Goal: Information Seeking & Learning: Learn about a topic

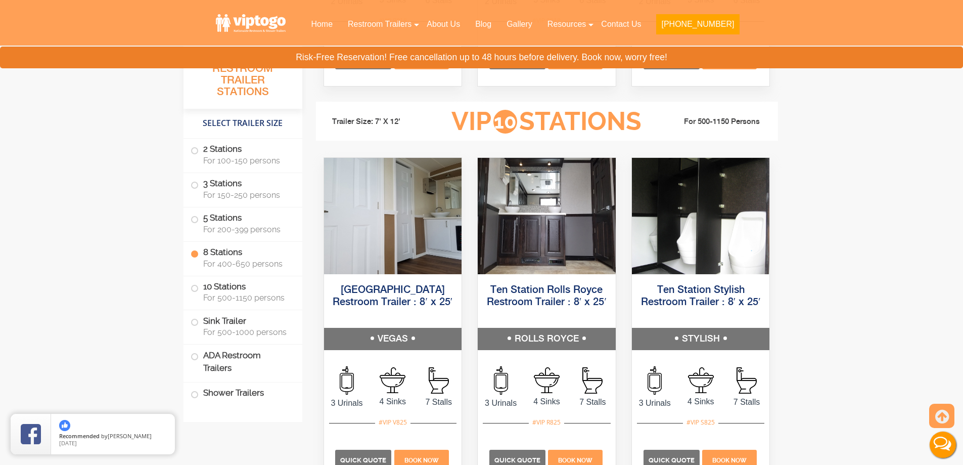
scroll to position [2275, 0]
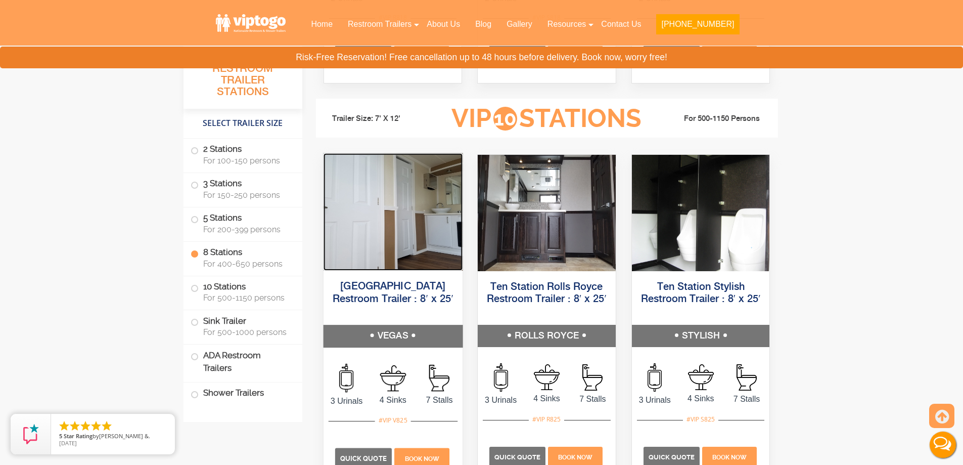
click at [372, 249] on img at bounding box center [392, 211] width 139 height 117
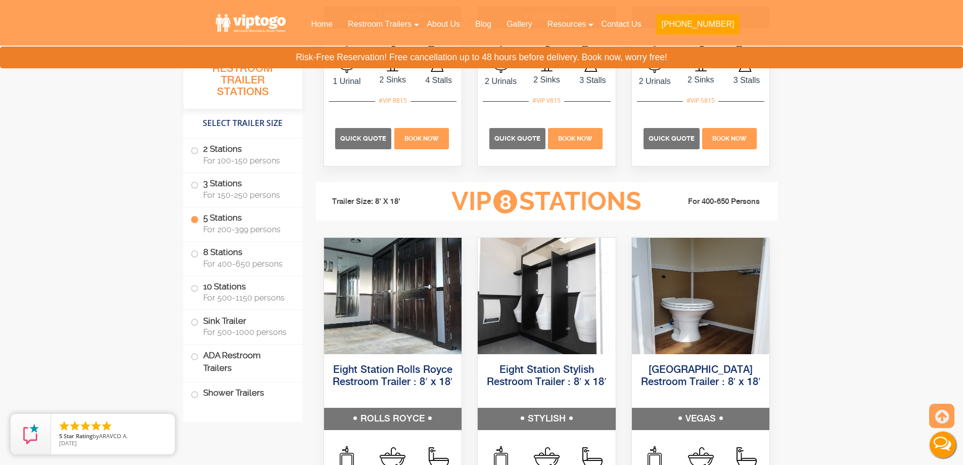
scroll to position [1820, 0]
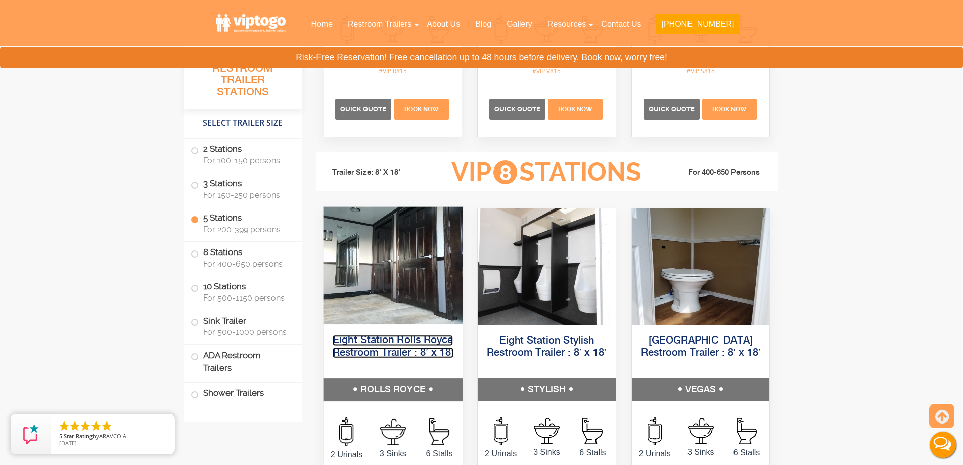
click at [429, 339] on link "Eight Station Rolls Royce Restroom Trailer : 8′ x 18′" at bounding box center [392, 346] width 121 height 23
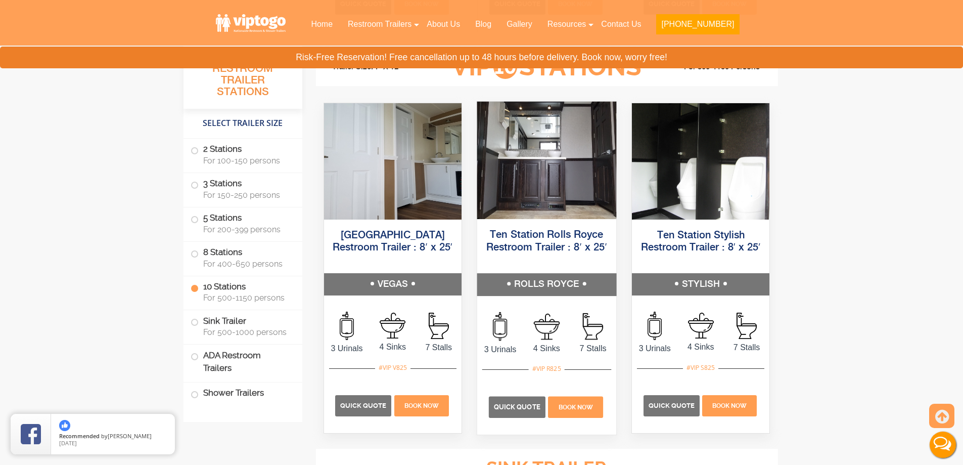
scroll to position [2325, 0]
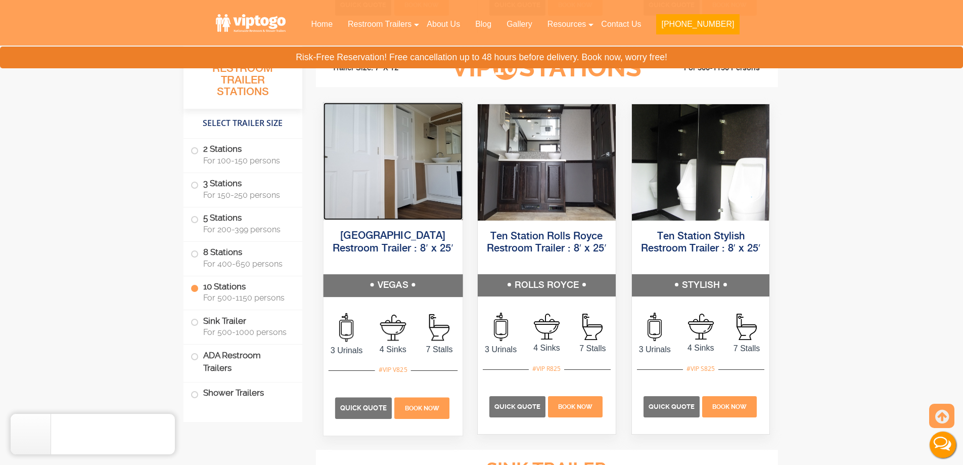
click at [436, 179] on img at bounding box center [392, 160] width 139 height 117
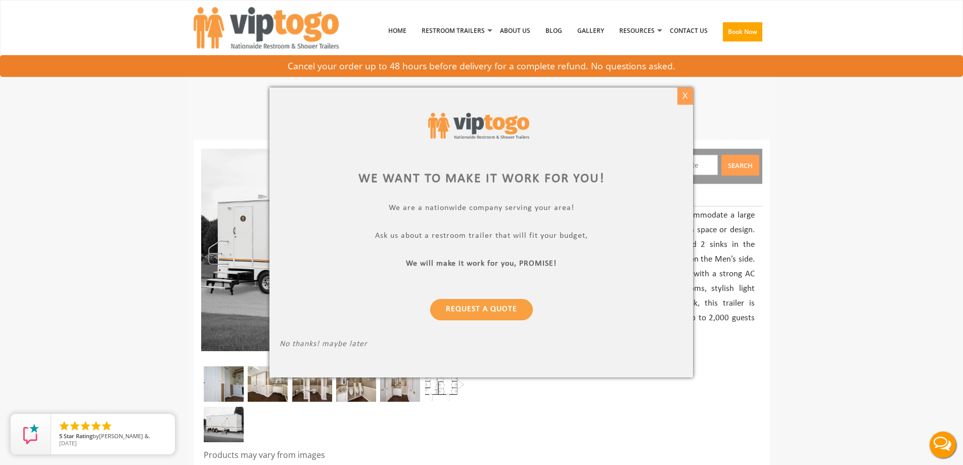
click at [685, 93] on div "X" at bounding box center [685, 95] width 16 height 17
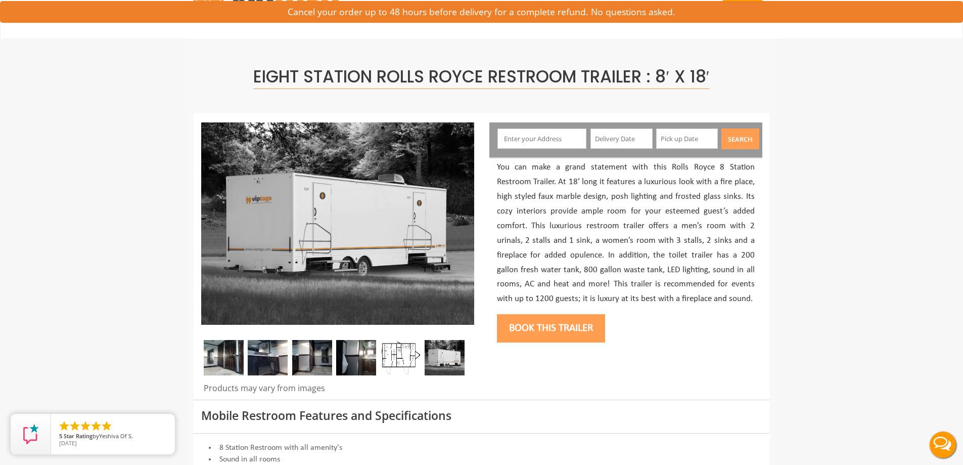
scroll to position [51, 0]
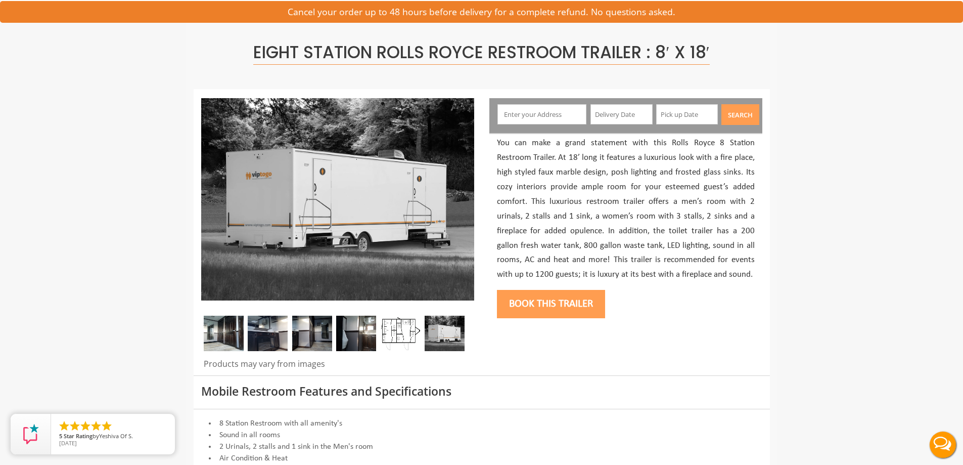
click at [396, 337] on img at bounding box center [400, 332] width 40 height 35
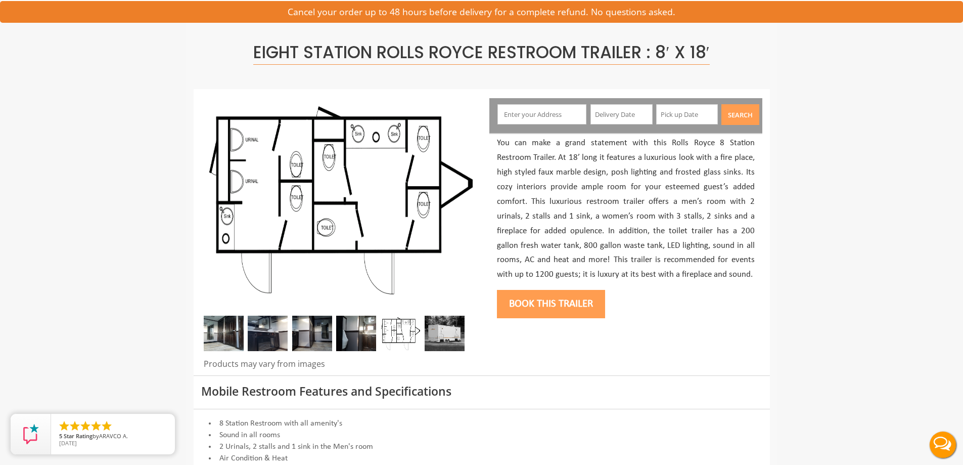
click at [411, 331] on img at bounding box center [400, 332] width 40 height 35
click at [442, 333] on img at bounding box center [445, 332] width 40 height 35
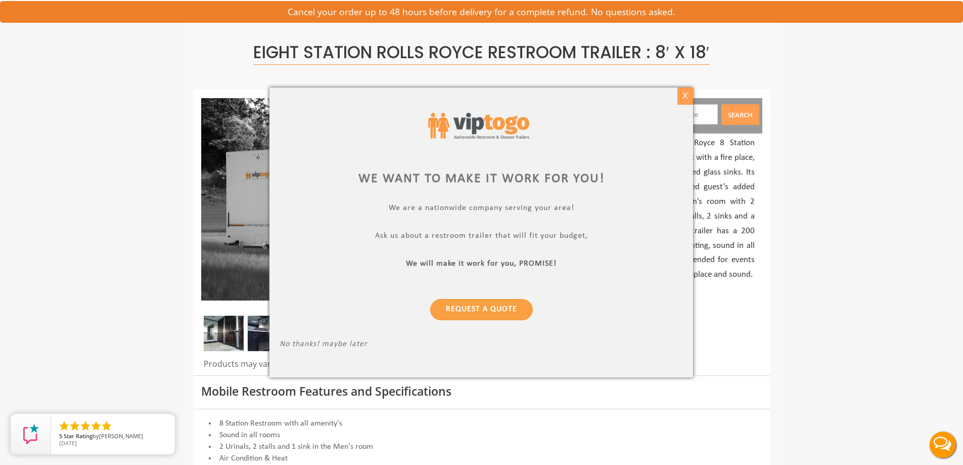
click at [687, 94] on div "X" at bounding box center [685, 95] width 16 height 17
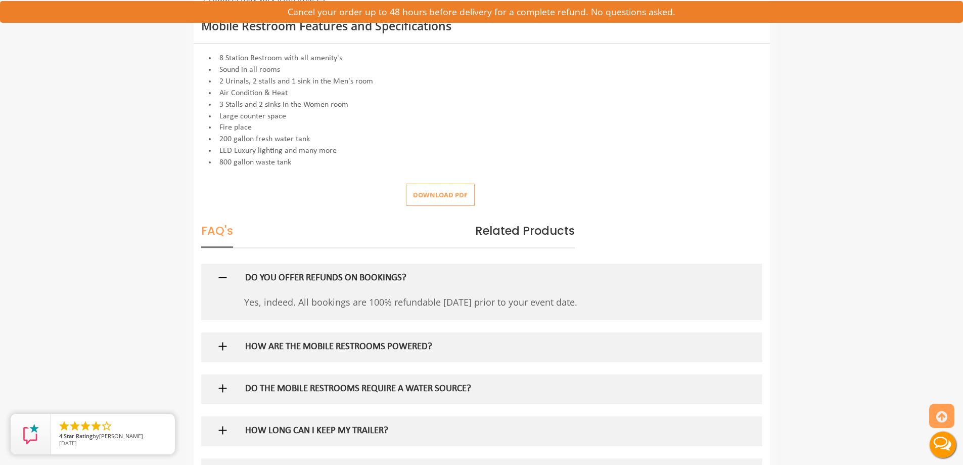
scroll to position [0, 0]
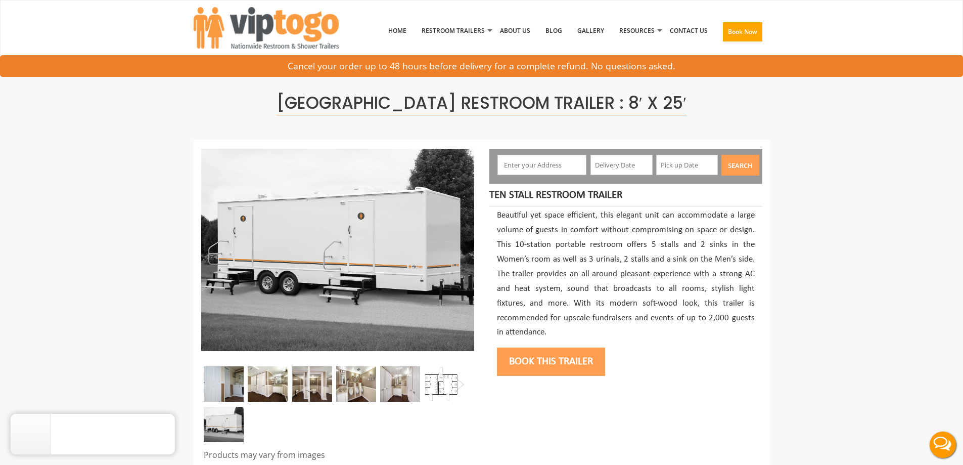
click at [559, 378] on div at bounding box center [482, 303] width 576 height 326
click at [308, 389] on img at bounding box center [312, 383] width 40 height 35
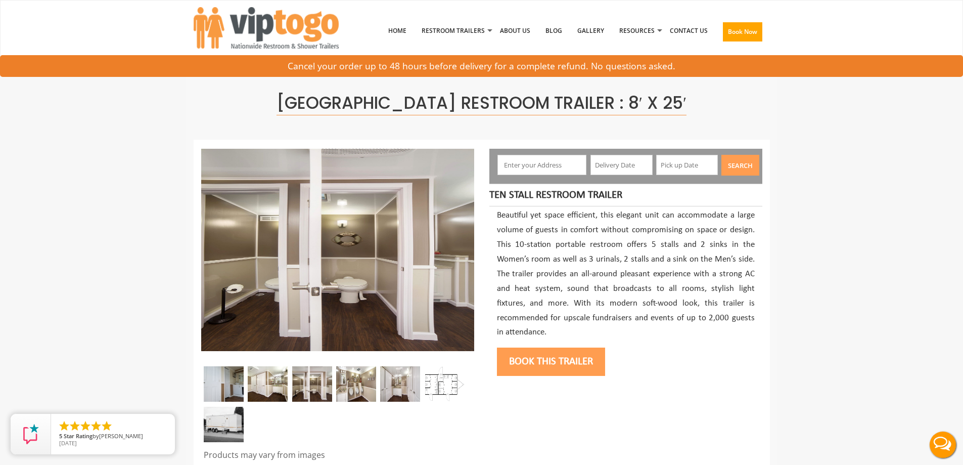
click at [398, 389] on img at bounding box center [400, 383] width 40 height 35
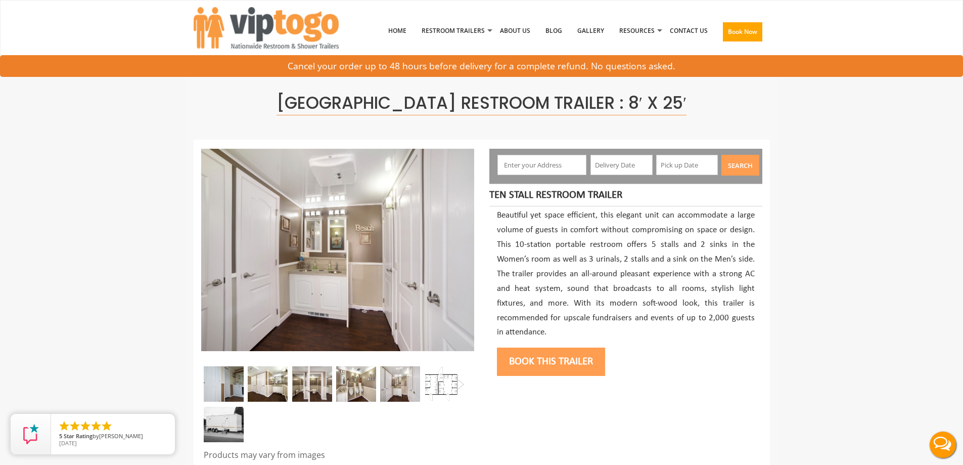
click at [361, 386] on img at bounding box center [356, 383] width 40 height 35
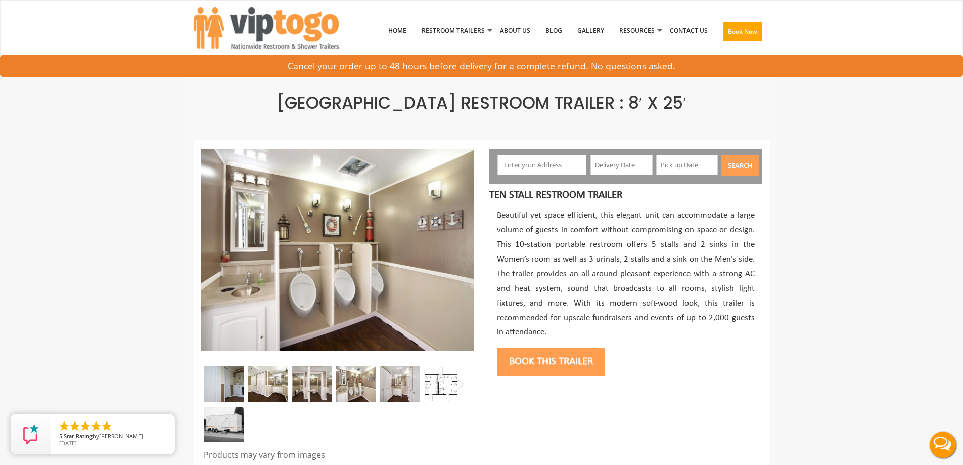
click at [264, 382] on img at bounding box center [268, 383] width 40 height 35
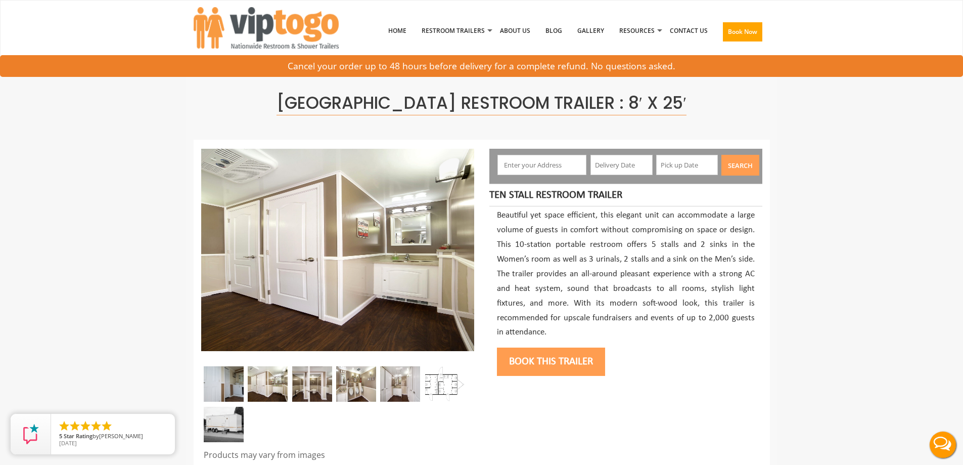
click at [216, 394] on img at bounding box center [224, 383] width 40 height 35
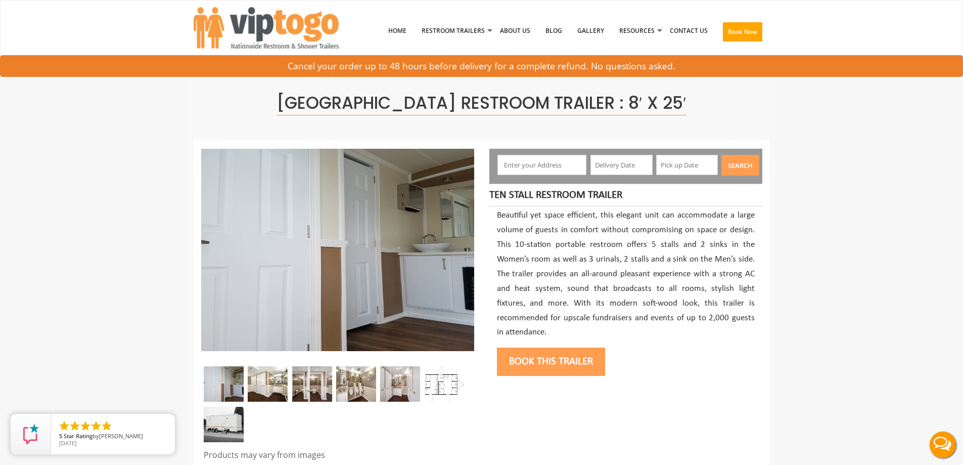
click at [261, 386] on img at bounding box center [268, 383] width 40 height 35
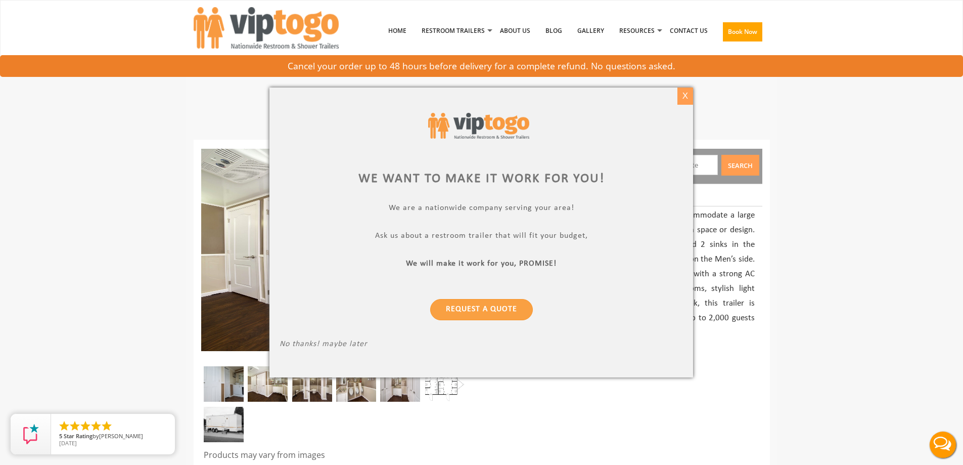
drag, startPoint x: 679, startPoint y: 96, endPoint x: 687, endPoint y: 88, distance: 11.1
click at [683, 93] on div "X" at bounding box center [685, 95] width 16 height 17
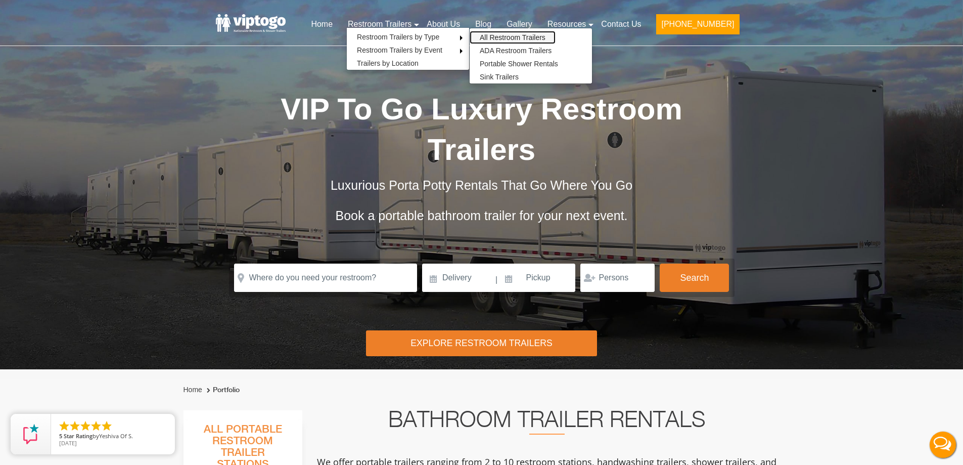
click at [506, 37] on link "All Restroom Trailers" at bounding box center [513, 37] width 86 height 13
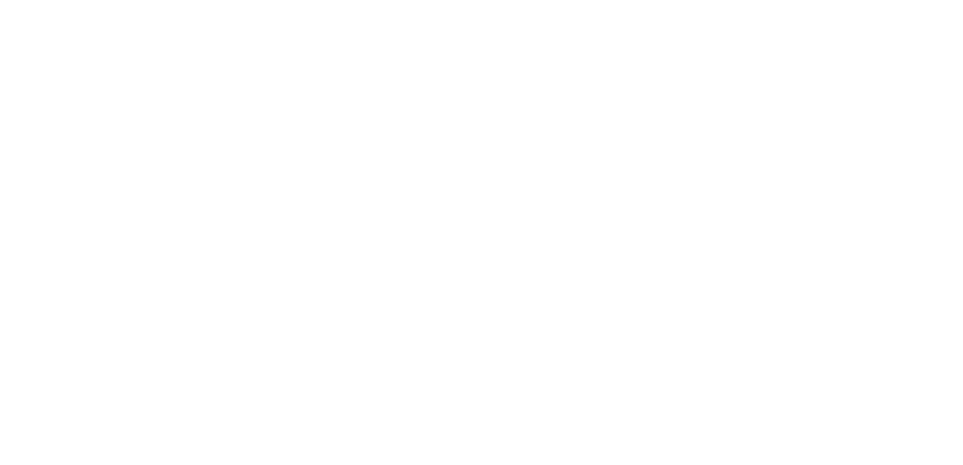
click at [516, 37] on ul "Home Restroom Trailers Restroom Trailers by Type All Restroom Trailers ADA Rest…" at bounding box center [514, 62] width 451 height 50
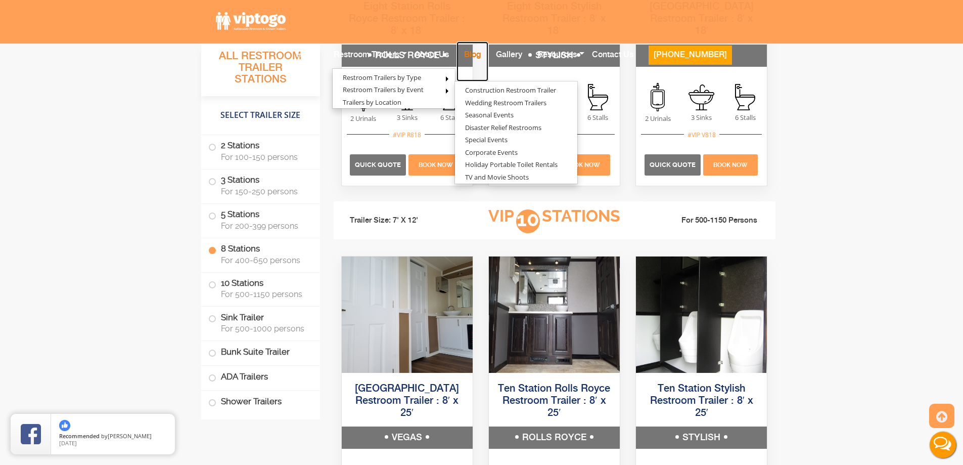
scroll to position [2376, 0]
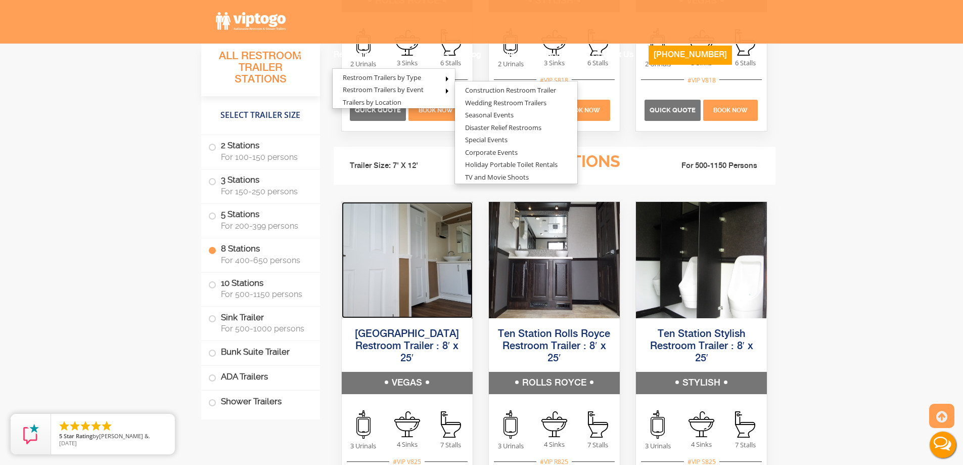
click at [376, 258] on img at bounding box center [407, 260] width 131 height 116
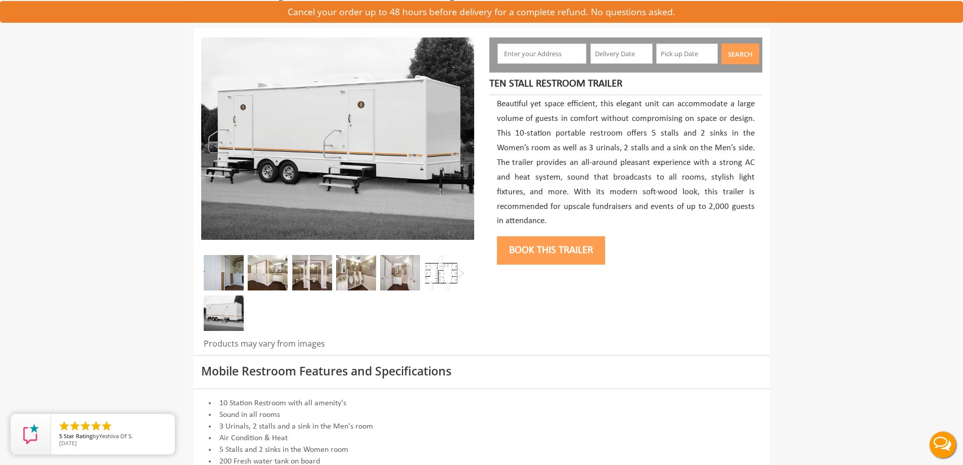
scroll to position [152, 0]
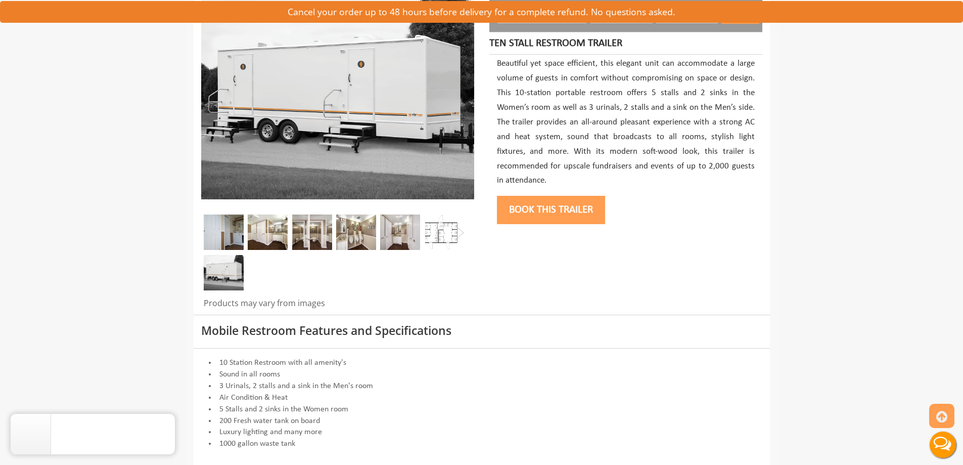
click at [280, 230] on img at bounding box center [268, 231] width 40 height 35
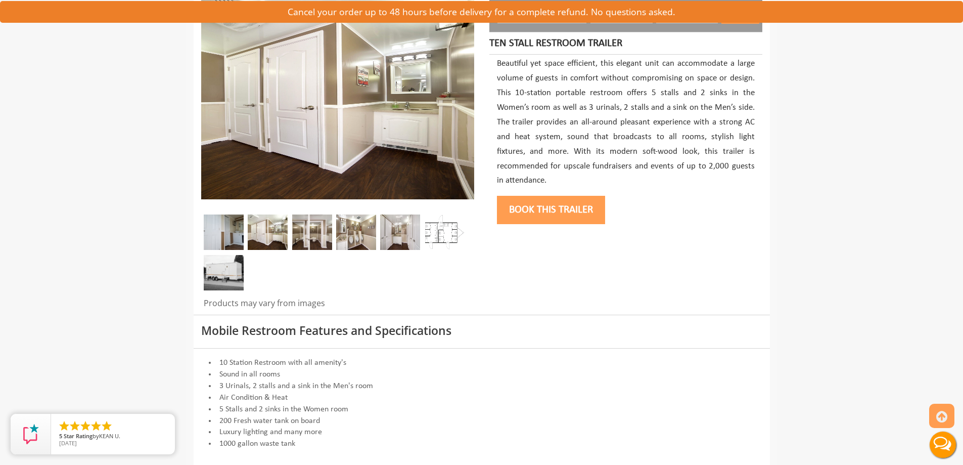
click at [702, 244] on div at bounding box center [482, 151] width 576 height 326
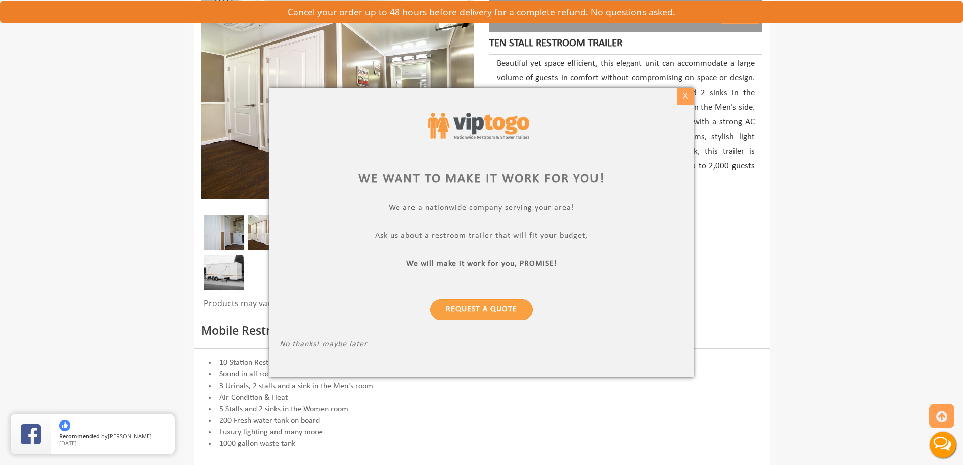
click at [684, 97] on div "X" at bounding box center [685, 95] width 16 height 17
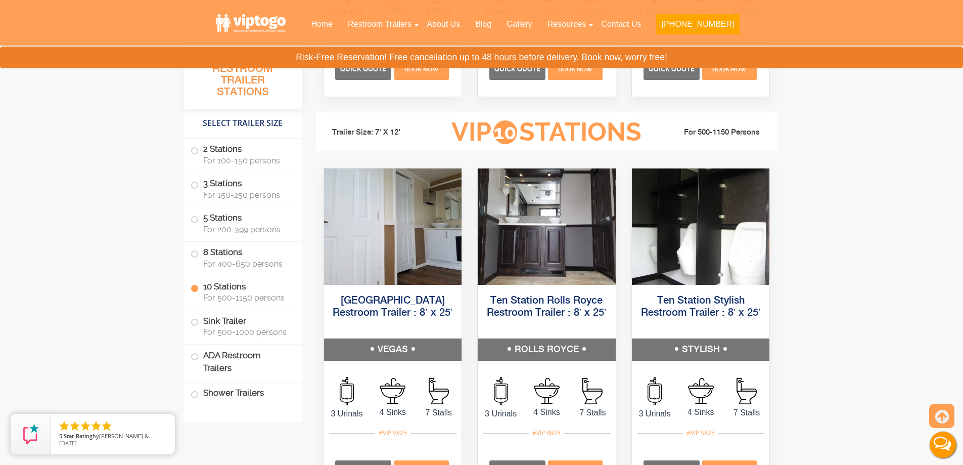
scroll to position [2325, 0]
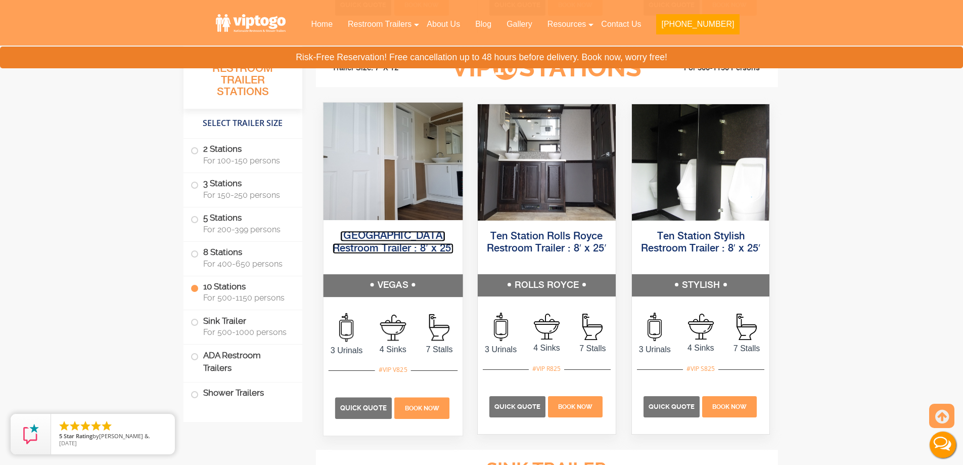
click at [378, 238] on link "[GEOGRAPHIC_DATA] Restroom Trailer : 8′ x 25′" at bounding box center [392, 242] width 121 height 23
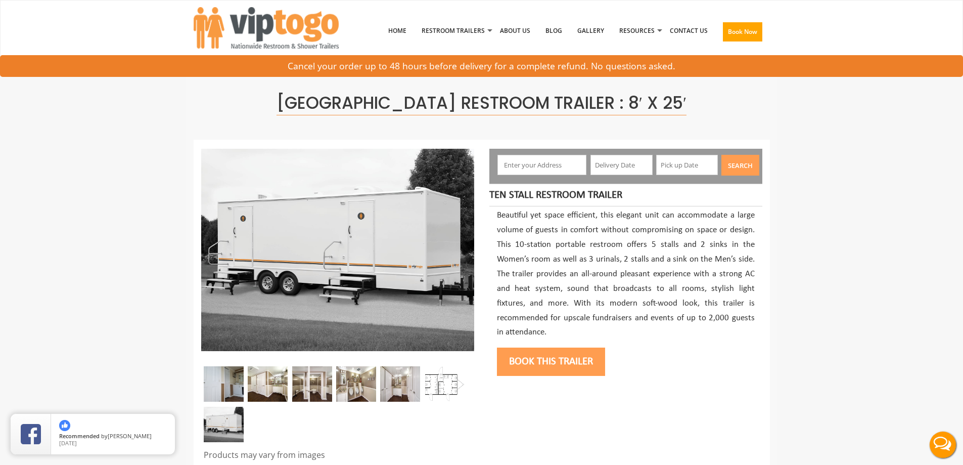
click at [443, 376] on img at bounding box center [445, 383] width 40 height 35
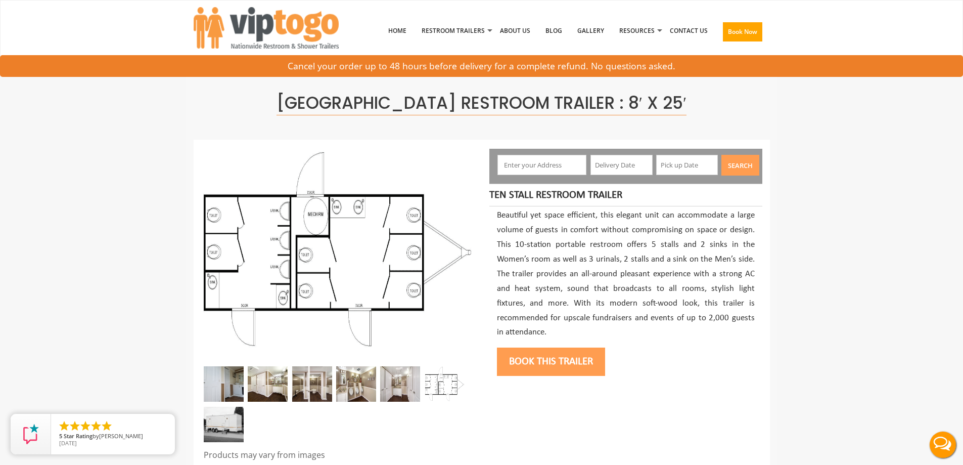
click at [228, 419] on img at bounding box center [224, 423] width 40 height 35
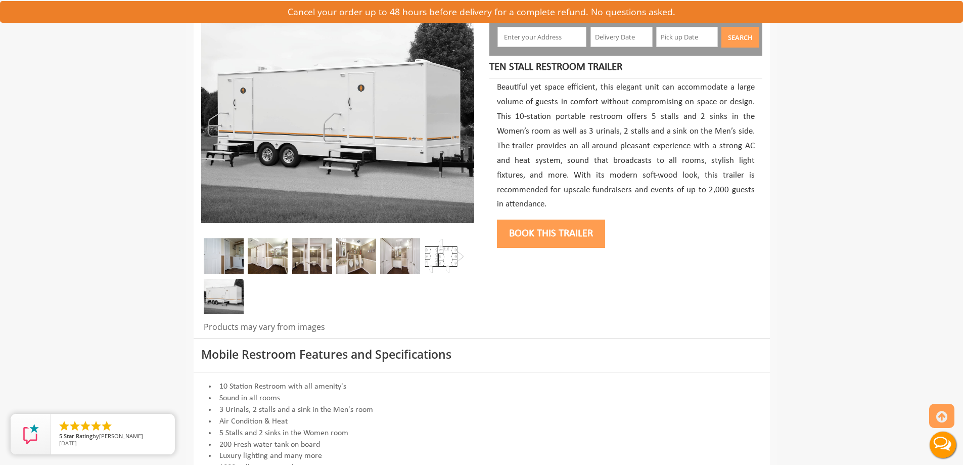
scroll to position [152, 0]
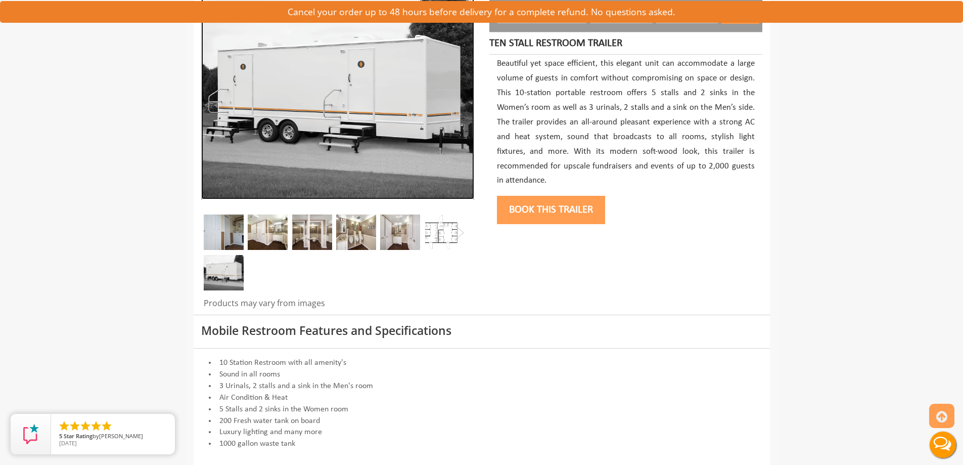
click at [409, 151] on img at bounding box center [337, 98] width 273 height 202
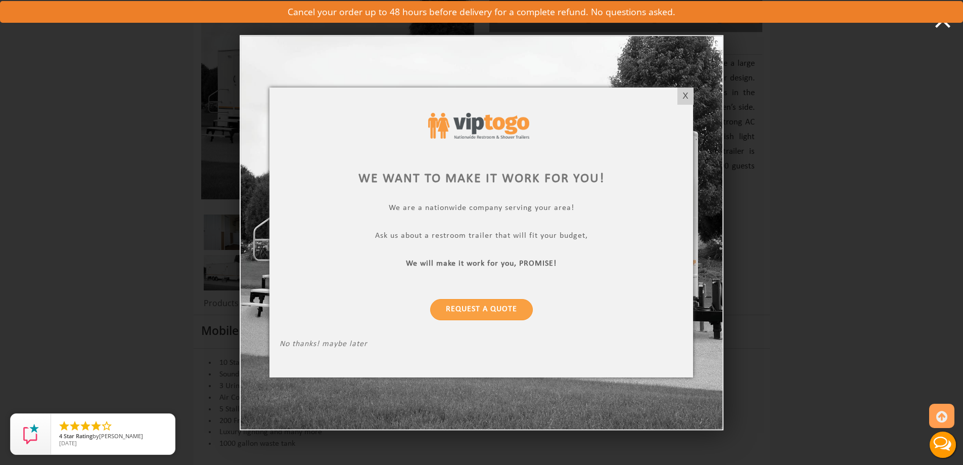
click at [687, 95] on div "X" at bounding box center [685, 95] width 16 height 17
